Goal: Information Seeking & Learning: Learn about a topic

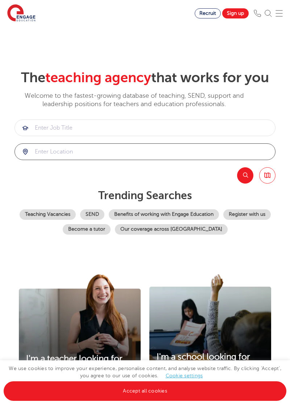
click at [229, 149] on input "search" at bounding box center [145, 152] width 260 height 16
click at [248, 174] on button "Search" at bounding box center [245, 175] width 16 height 16
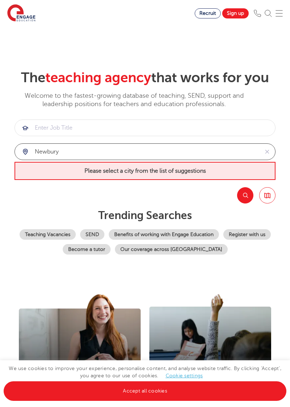
click at [233, 150] on input "newbury" at bounding box center [137, 152] width 244 height 16
type input "n"
type input "l"
type input "v"
type input "b"
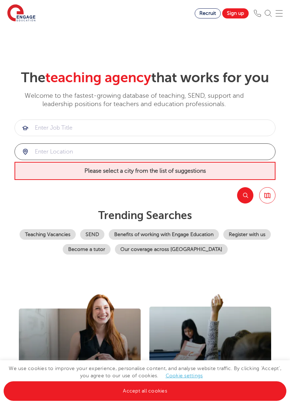
click button "Submit" at bounding box center [0, 0] width 0 height 0
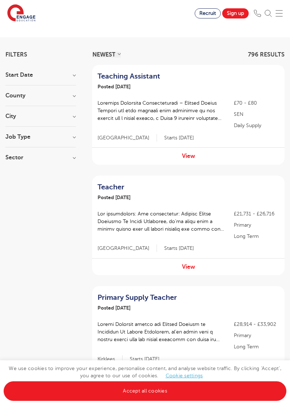
scroll to position [42, 0]
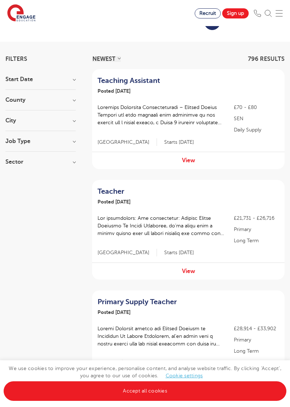
click at [18, 102] on h3 "County" at bounding box center [40, 100] width 70 height 6
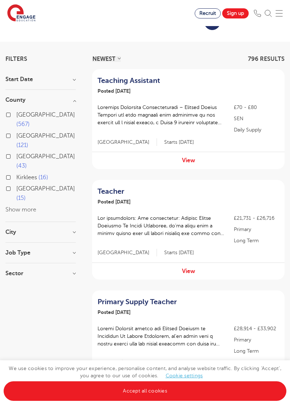
click at [27, 207] on button "Show more" at bounding box center [20, 210] width 31 height 7
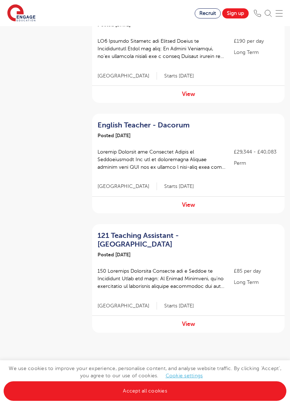
scroll to position [910, 0]
click at [163, 364] on link "2" at bounding box center [164, 367] width 3 height 7
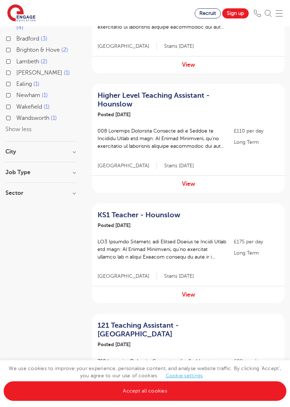
scroll to position [269, 0]
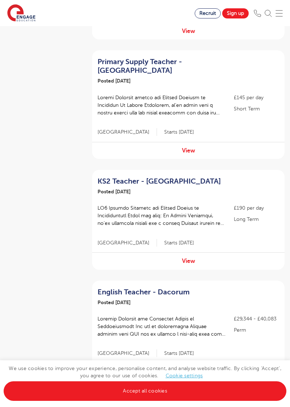
scroll to position [720, 0]
